Goal: Transaction & Acquisition: Download file/media

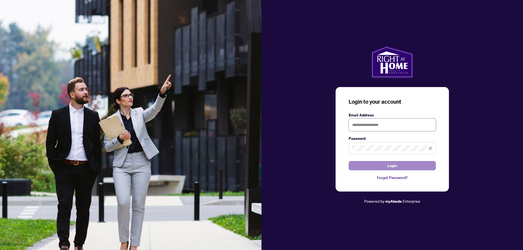
type input "**********"
click at [394, 166] on span "Login" at bounding box center [392, 165] width 10 height 9
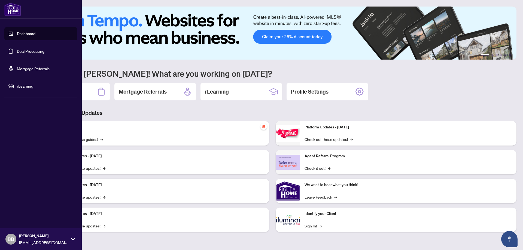
click at [20, 51] on link "Deal Processing" at bounding box center [30, 51] width 27 height 5
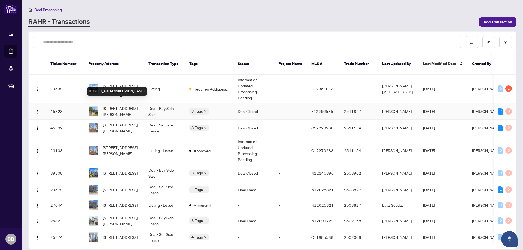
click at [124, 105] on span "[STREET_ADDRESS][PERSON_NAME]" at bounding box center [121, 111] width 37 height 12
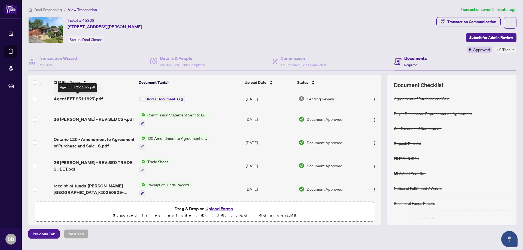
click at [95, 99] on span "Agent EFT 2511827.pdf" at bounding box center [78, 99] width 49 height 7
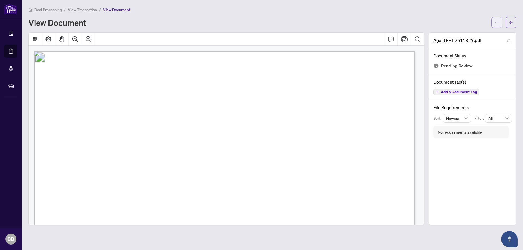
click at [494, 24] on button "button" at bounding box center [496, 22] width 11 height 11
click at [482, 37] on li "Download" at bounding box center [477, 34] width 48 height 9
